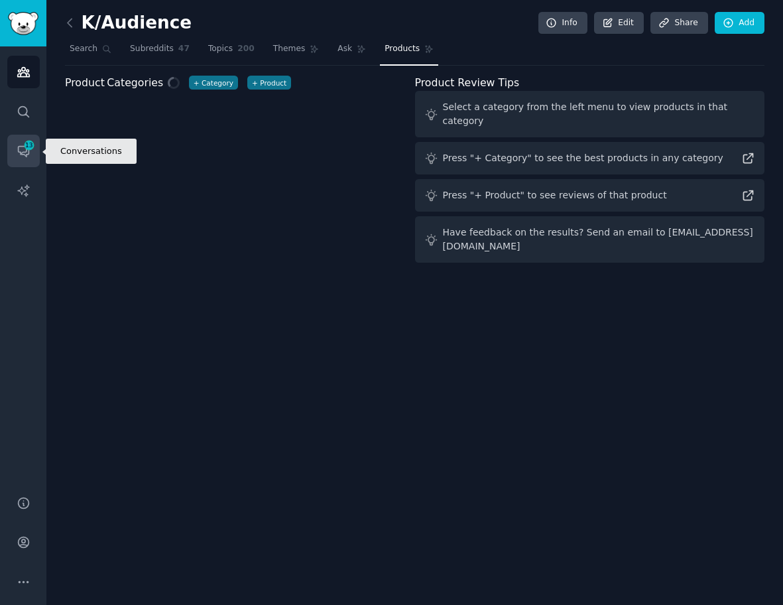
click at [30, 149] on span "13" at bounding box center [29, 145] width 12 height 9
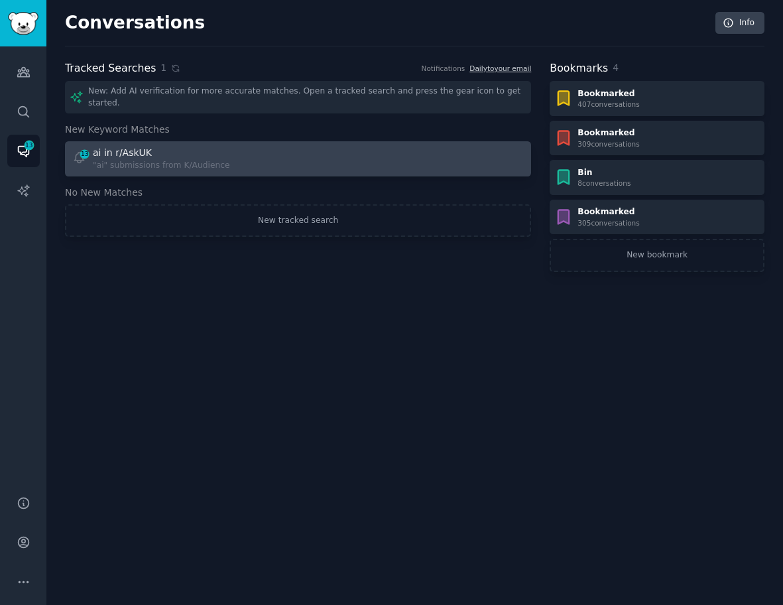
click at [204, 160] on div ""ai" submissions from K/Audience" at bounding box center [161, 166] width 137 height 12
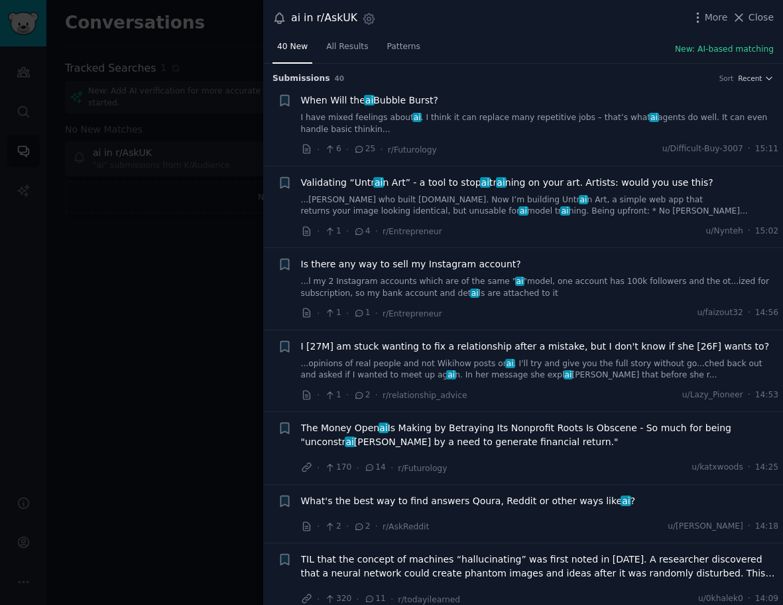
click at [754, 71] on div "Submission s 40 Sort Recent" at bounding box center [523, 74] width 501 height 21
click at [753, 75] on span "Recent" at bounding box center [750, 78] width 24 height 9
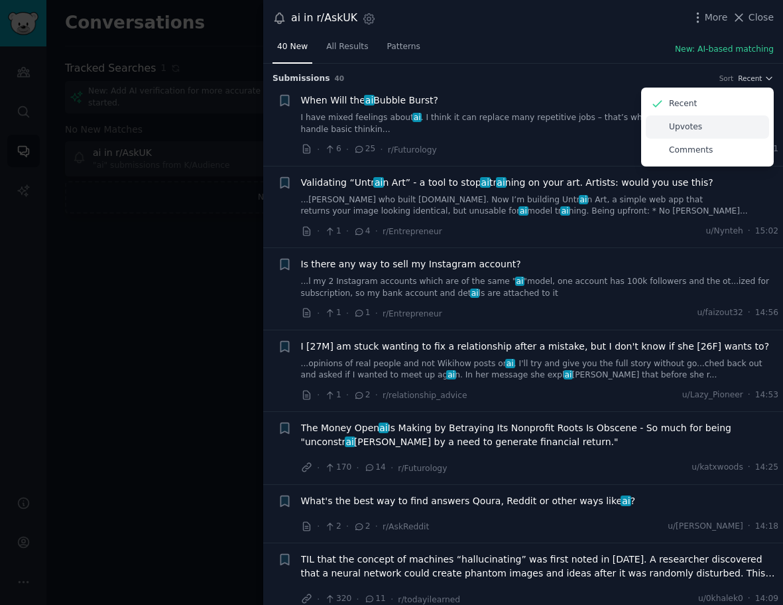
click at [711, 127] on div "Upvotes" at bounding box center [707, 126] width 123 height 23
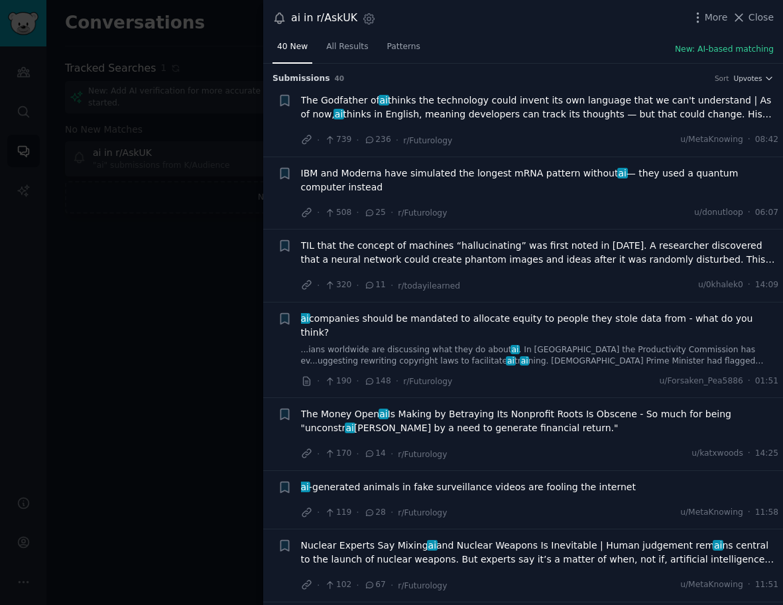
click at [207, 267] on div at bounding box center [391, 302] width 783 height 605
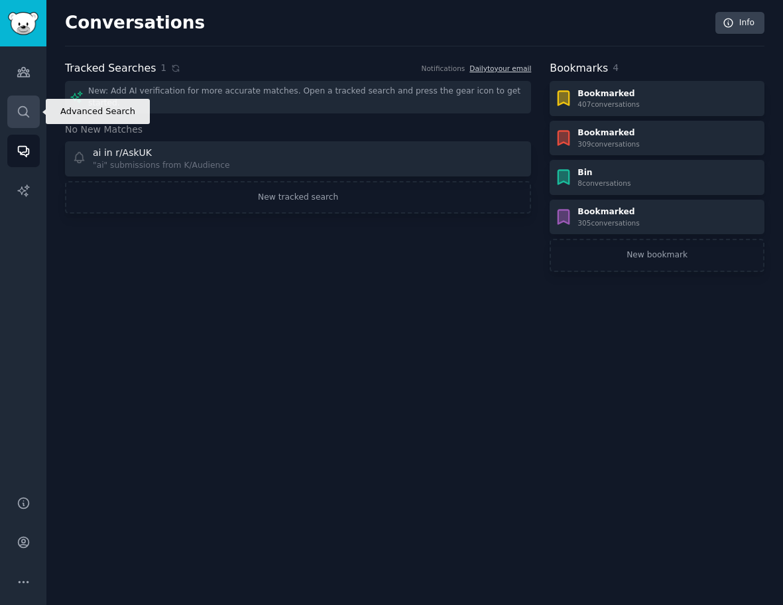
click at [28, 119] on link "Search" at bounding box center [23, 112] width 32 height 32
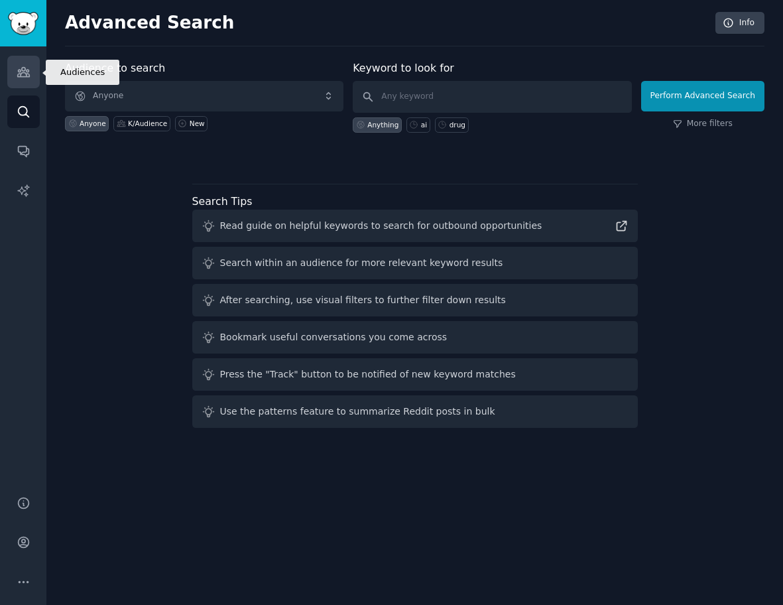
click at [23, 68] on icon "Sidebar" at bounding box center [23, 72] width 12 height 9
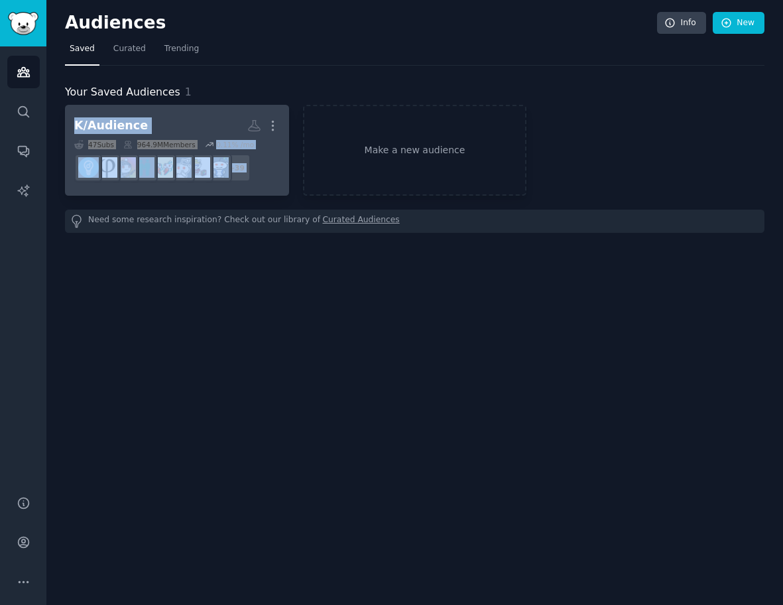
click at [145, 120] on h2 "K/Audience More" at bounding box center [177, 125] width 206 height 23
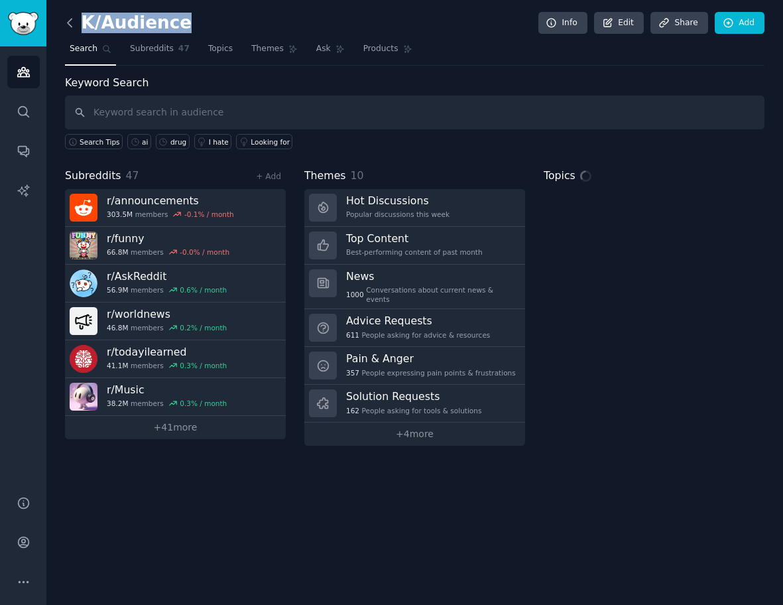
drag, startPoint x: 192, startPoint y: 33, endPoint x: 76, endPoint y: 28, distance: 115.5
click at [76, 28] on div "K/Audience Info Edit Share Add" at bounding box center [415, 25] width 700 height 27
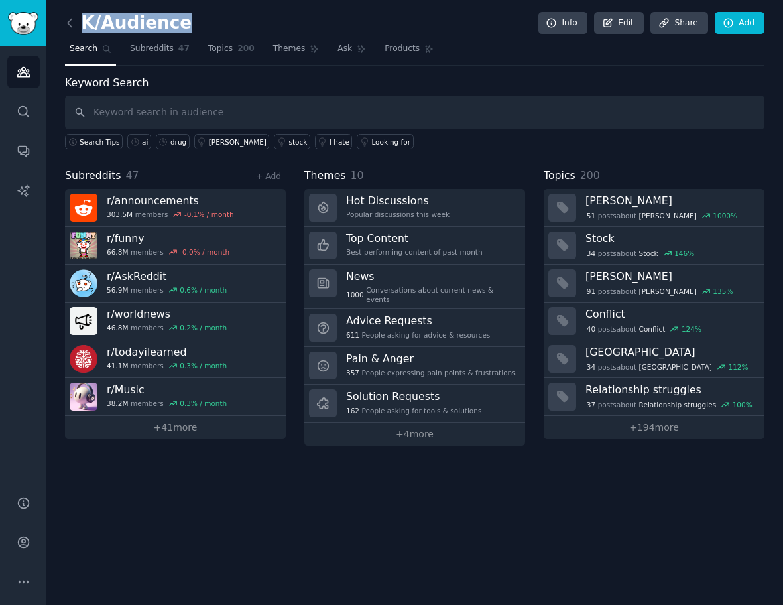
copy h2 "K/Audience"
click at [268, 179] on link "+ Add" at bounding box center [268, 176] width 25 height 9
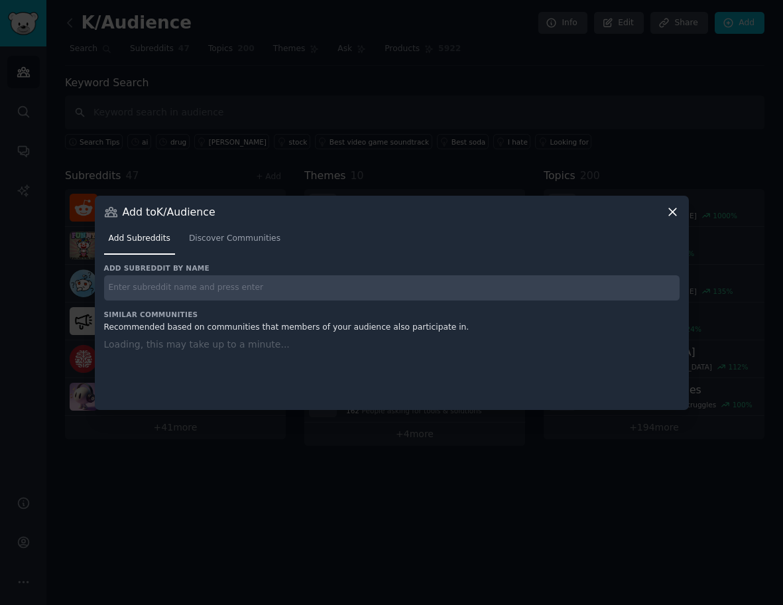
click at [231, 285] on input "text" at bounding box center [392, 288] width 576 height 26
paste input "r/socialskills"
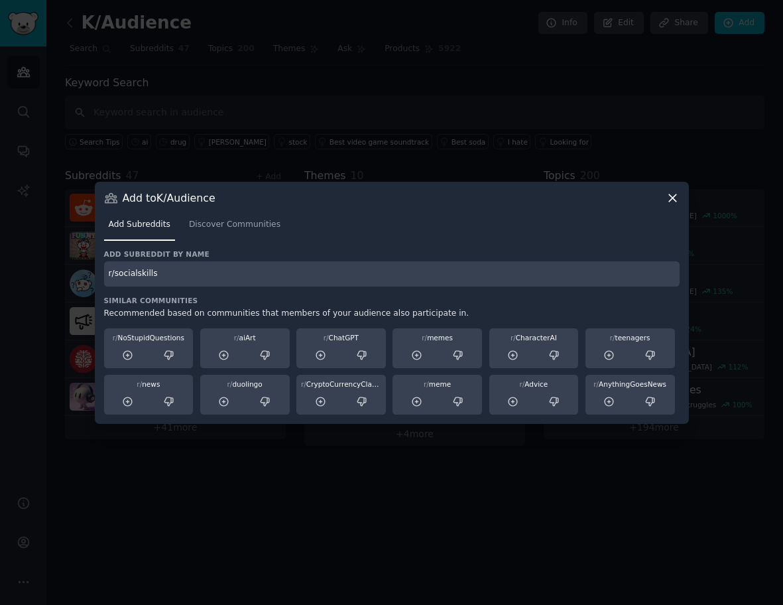
type input "r/socialskills"
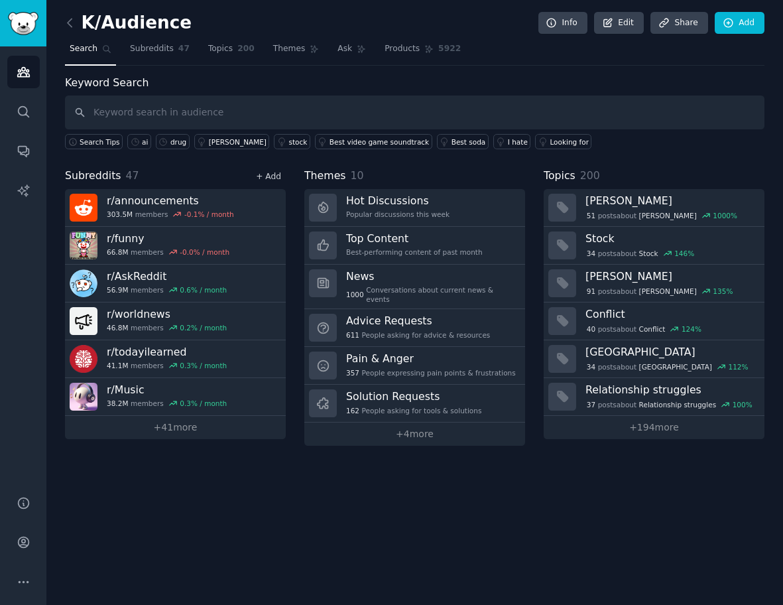
click at [263, 173] on link "+ Add" at bounding box center [268, 176] width 25 height 9
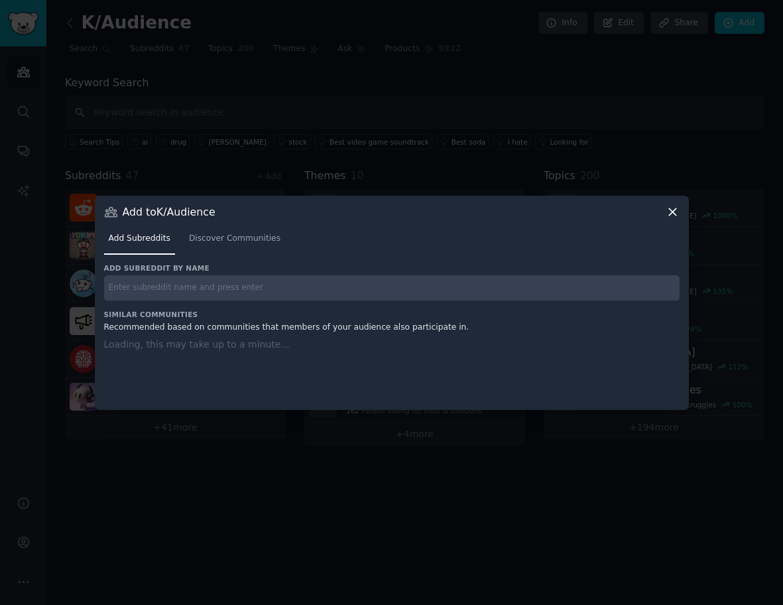
click at [241, 290] on input "text" at bounding box center [392, 288] width 576 height 26
paste input "r/politics"
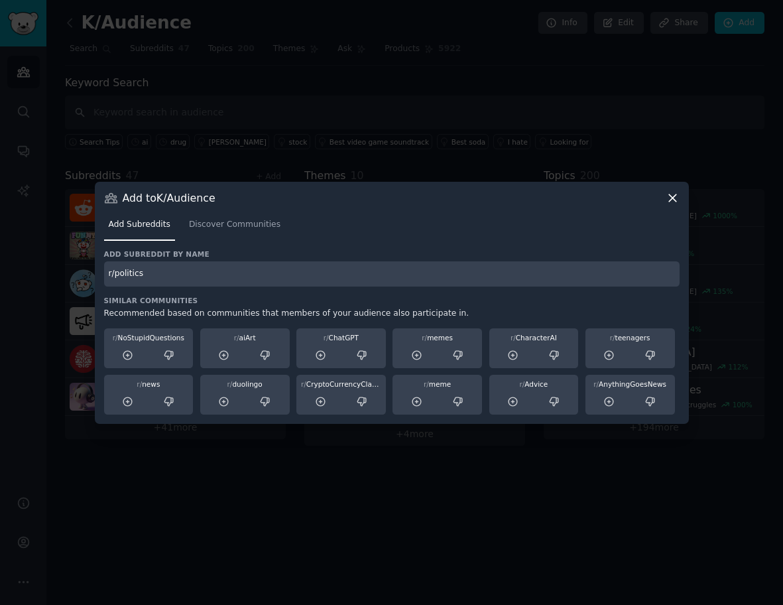
type input "r/politics"
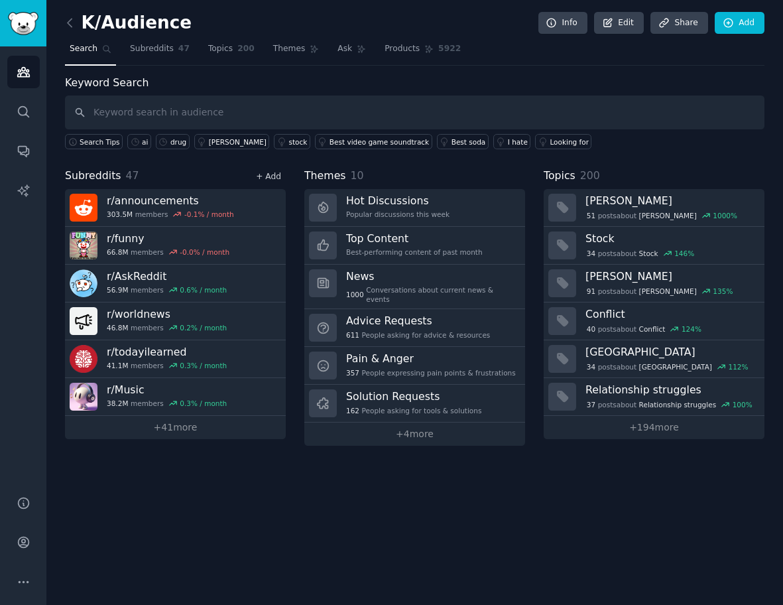
click at [274, 176] on link "+ Add" at bounding box center [268, 176] width 25 height 9
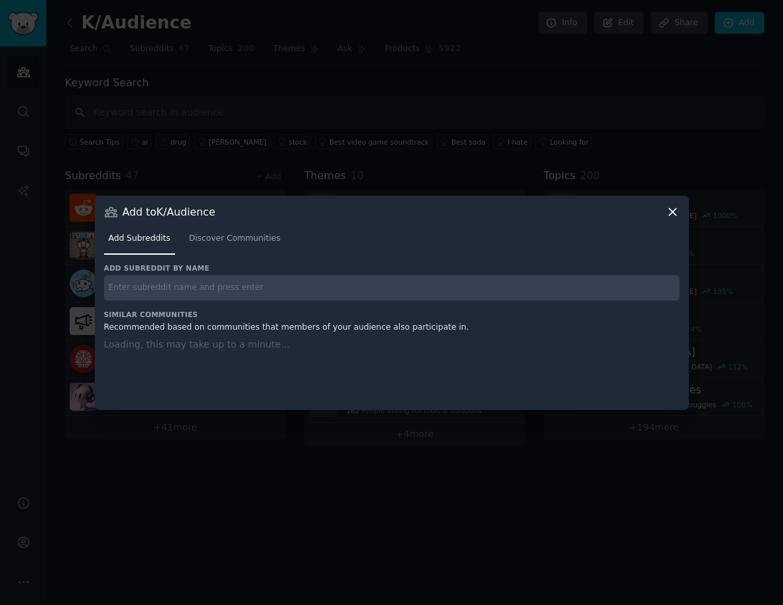
click at [185, 279] on input "text" at bounding box center [392, 288] width 576 height 26
paste input "r/Fitness"
type input "r/Fitness"
